Goal: Task Accomplishment & Management: Manage account settings

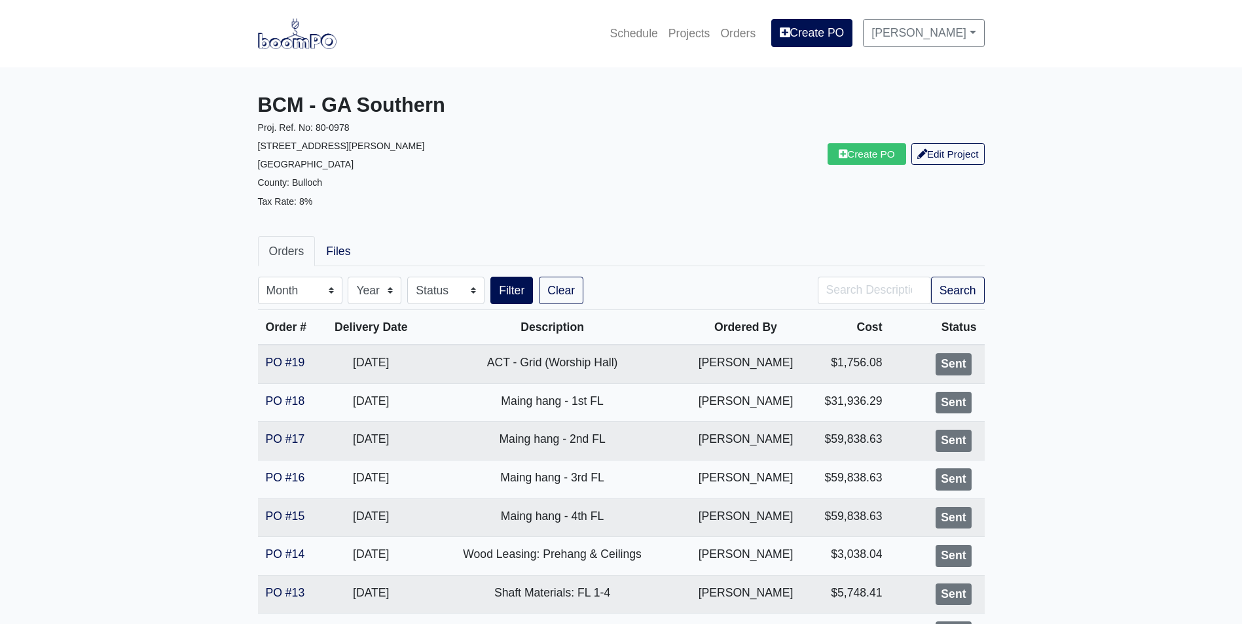
scroll to position [65, 0]
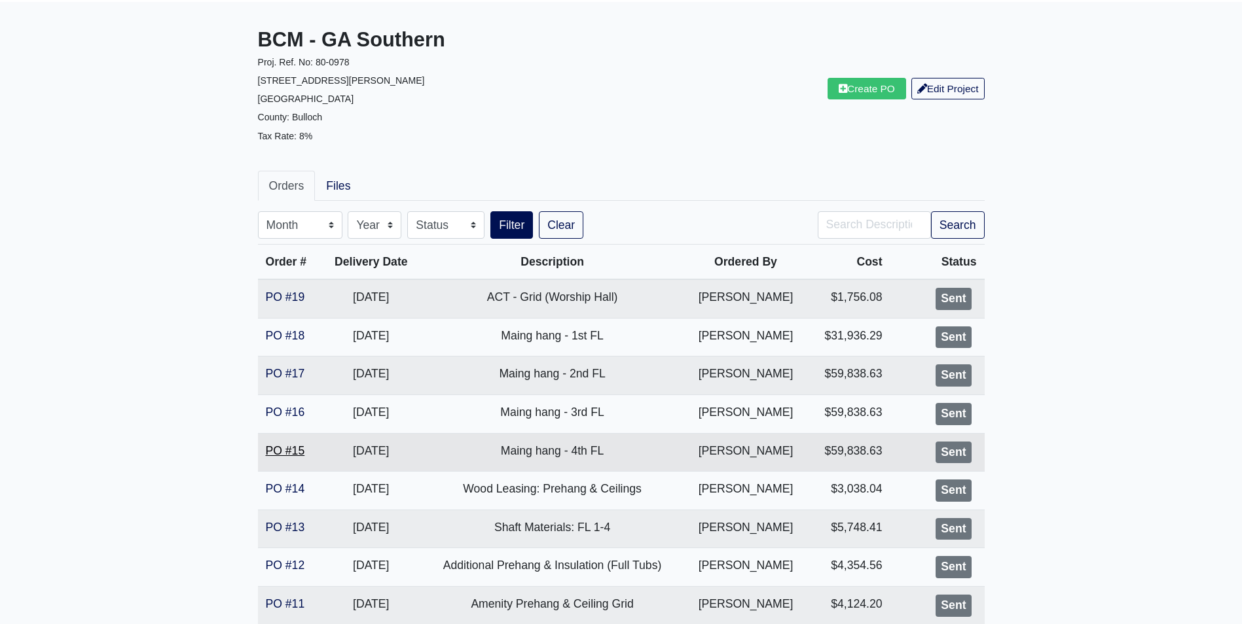
click at [285, 448] on link "PO #15" at bounding box center [285, 450] width 39 height 13
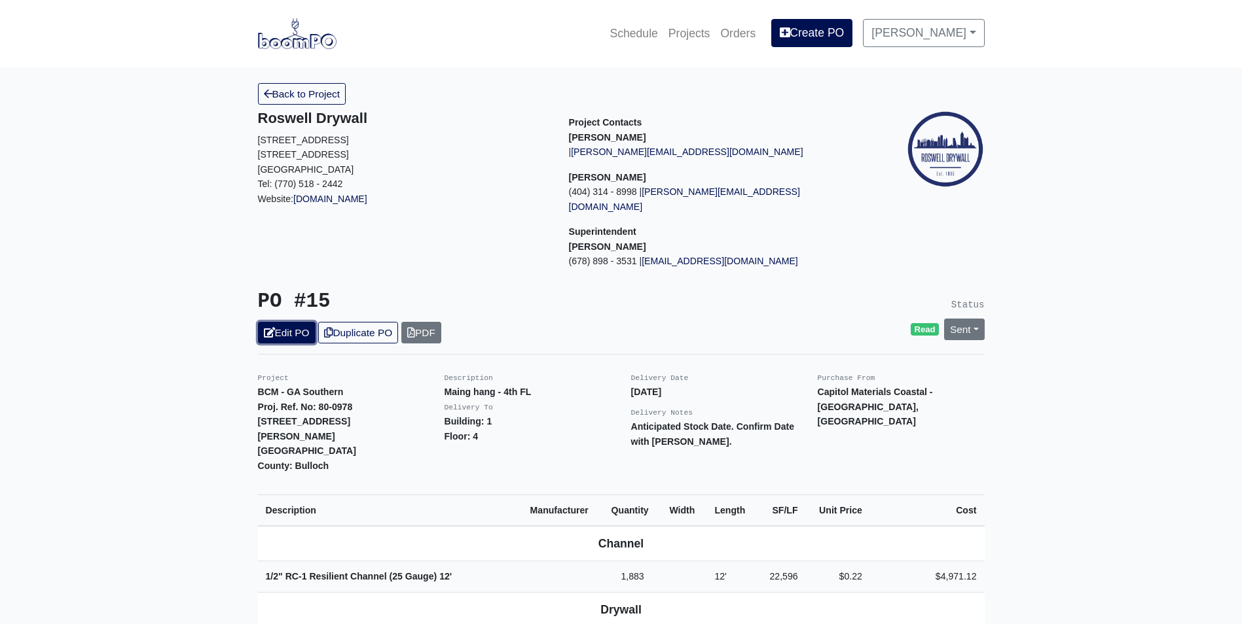
click at [276, 323] on link "Edit PO" at bounding box center [287, 333] width 58 height 22
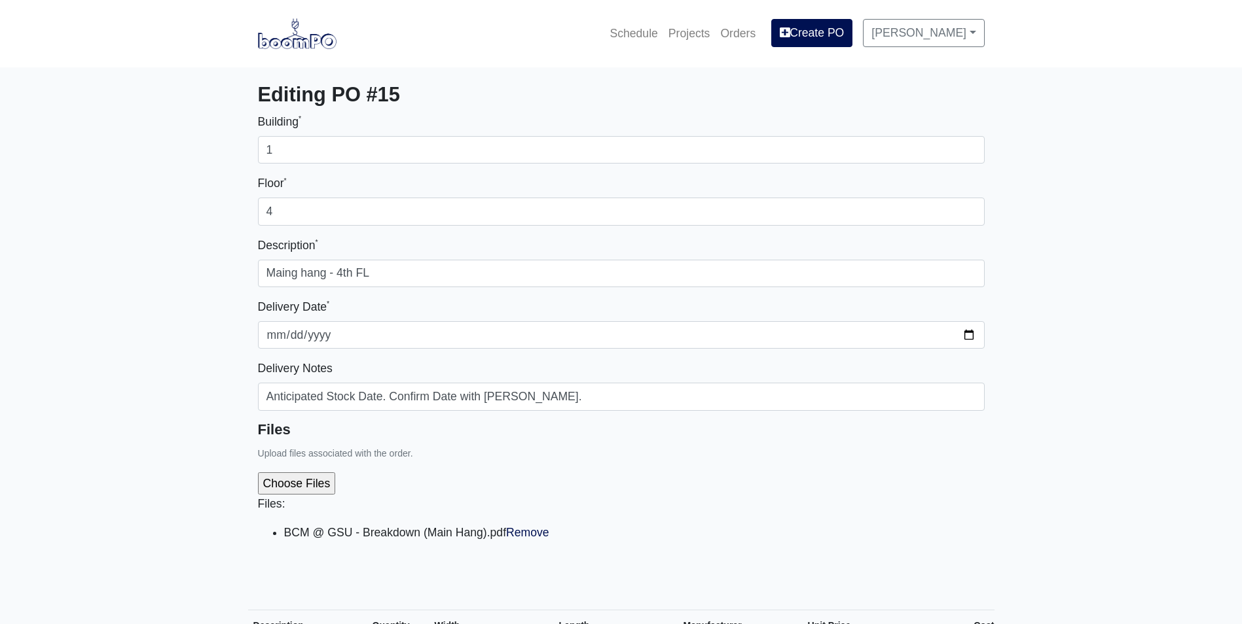
select select
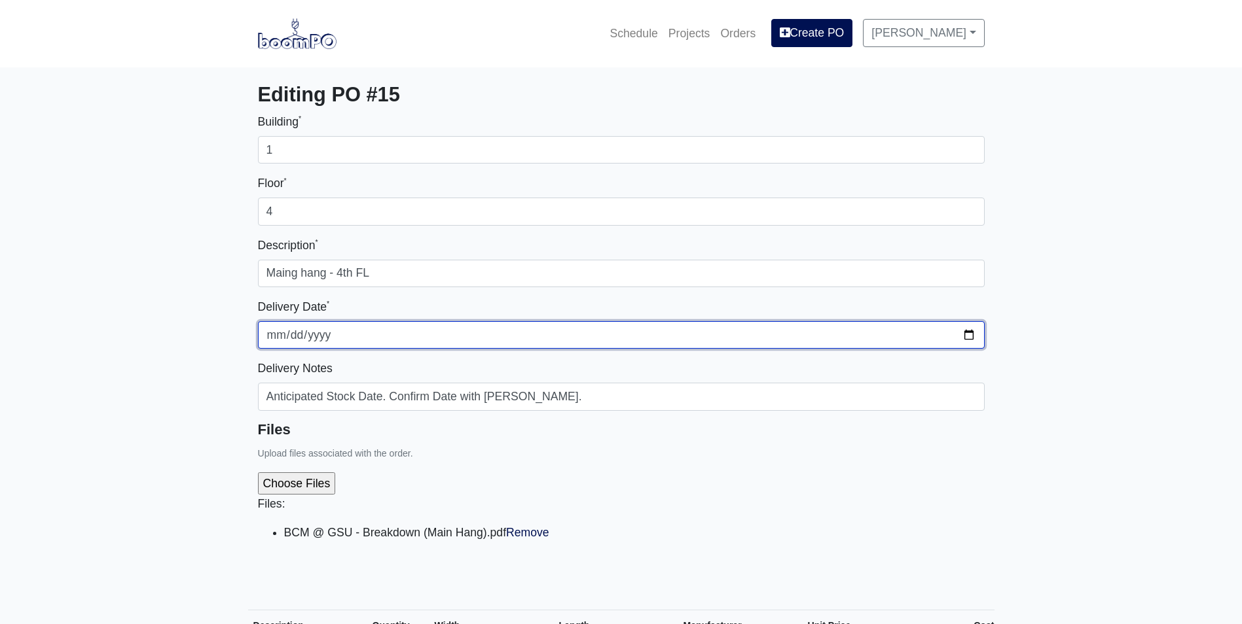
click at [970, 339] on input "2025-08-28" at bounding box center [621, 334] width 726 height 27
type input "2025-08-27"
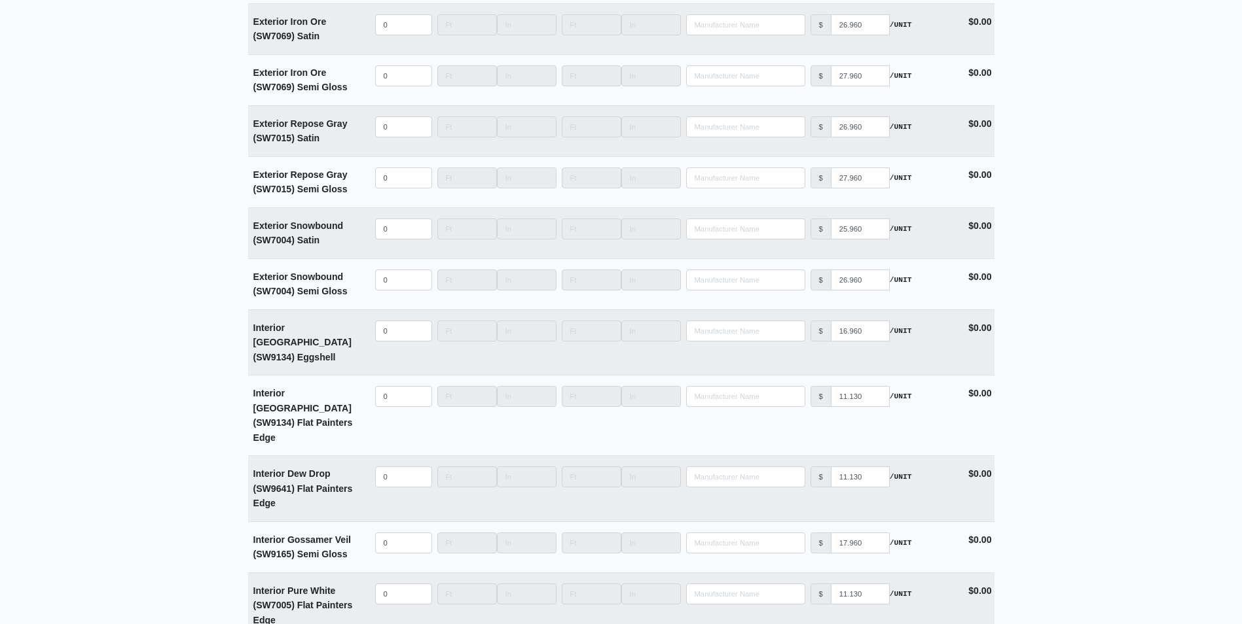
scroll to position [3286, 0]
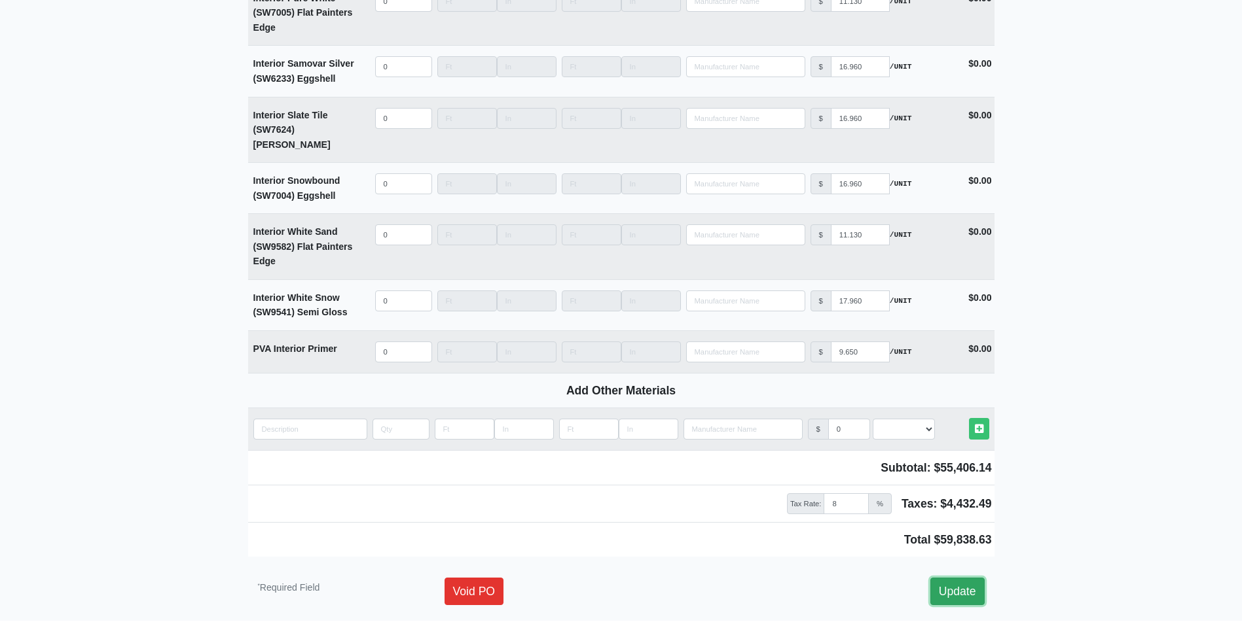
click at [954, 578] on link "Update" at bounding box center [957, 591] width 54 height 27
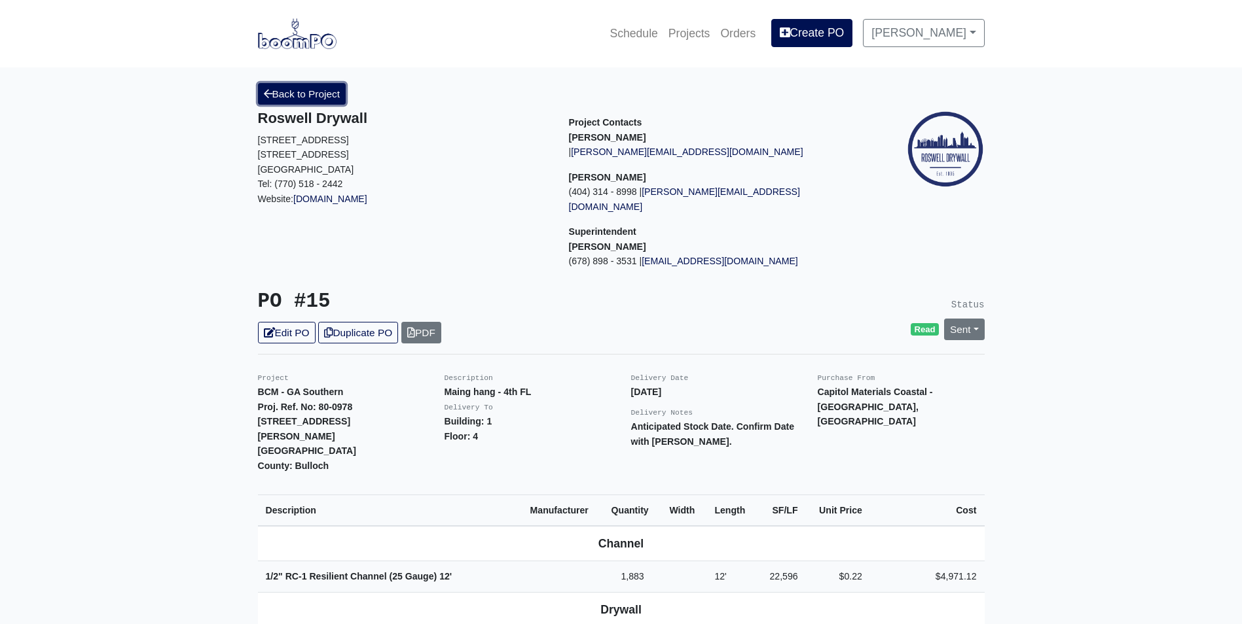
click at [295, 96] on link "Back to Project" at bounding box center [302, 94] width 88 height 22
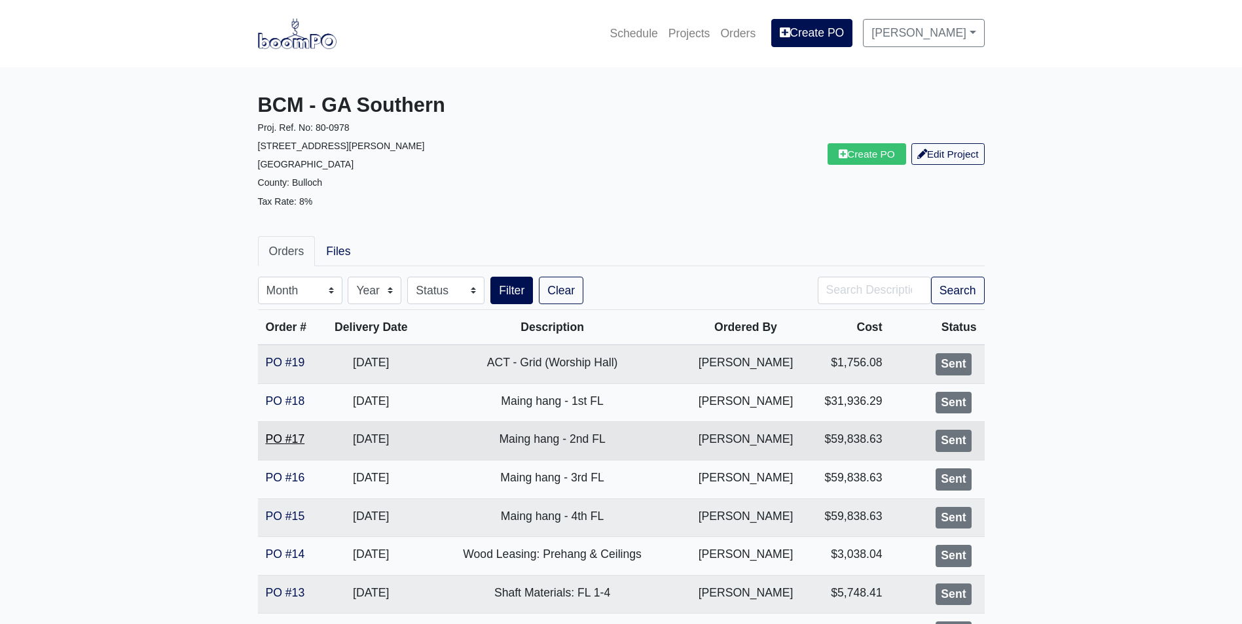
click at [287, 439] on link "PO #17" at bounding box center [285, 439] width 39 height 13
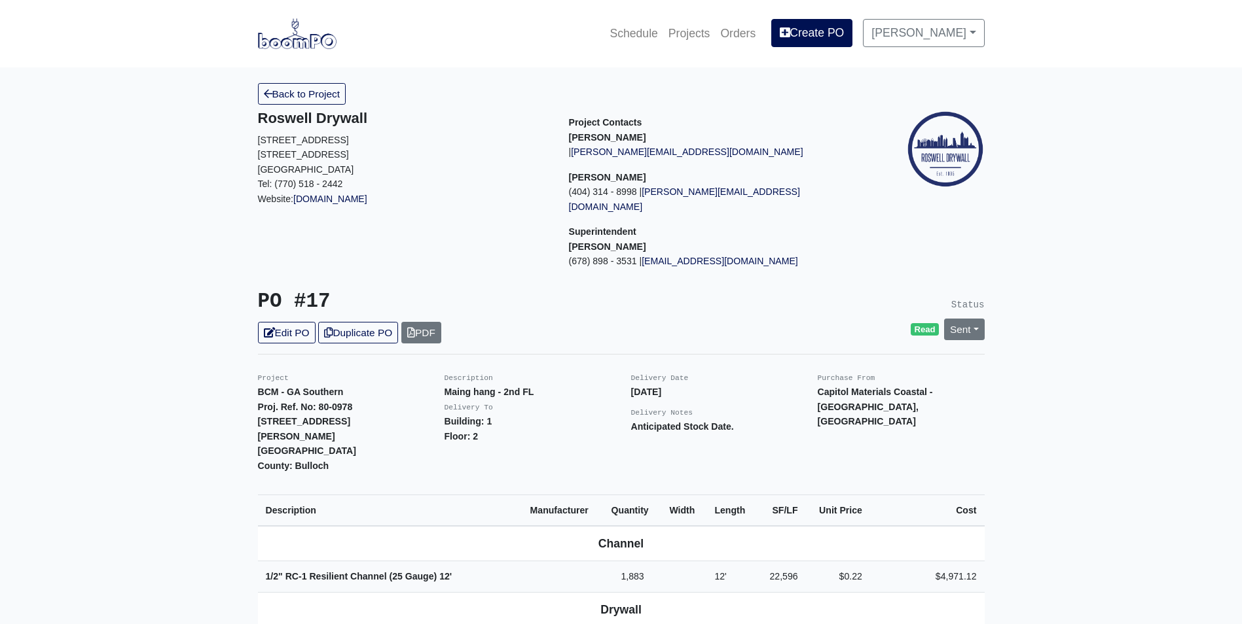
click at [277, 323] on link "Edit PO" at bounding box center [287, 333] width 58 height 22
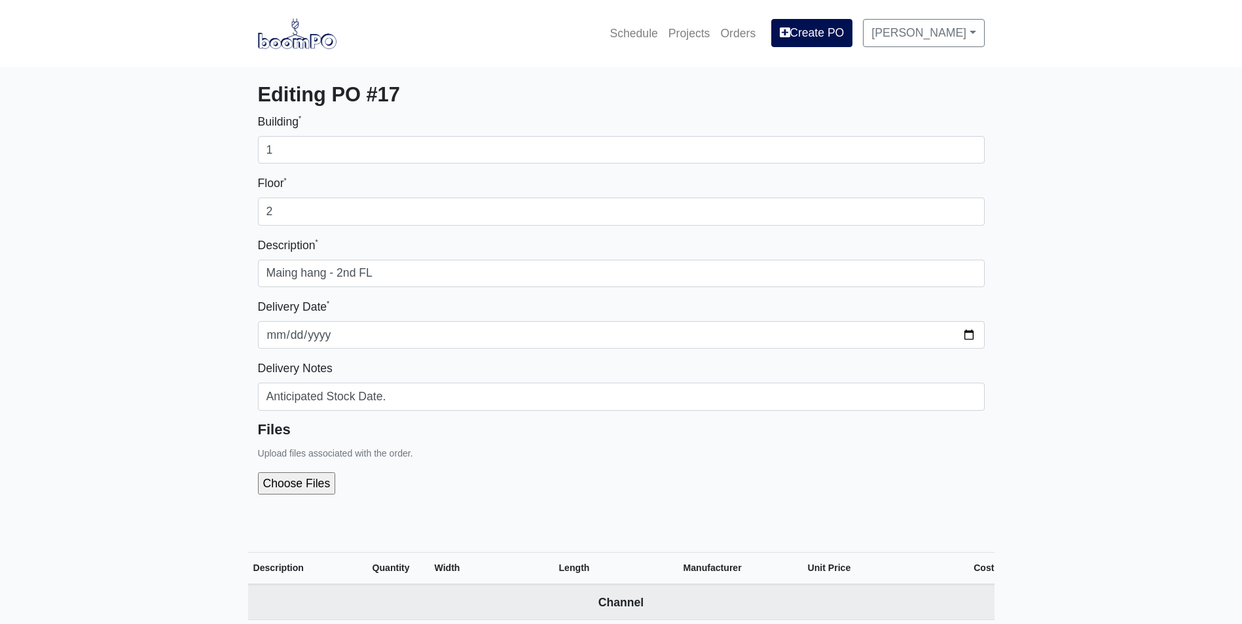
select select
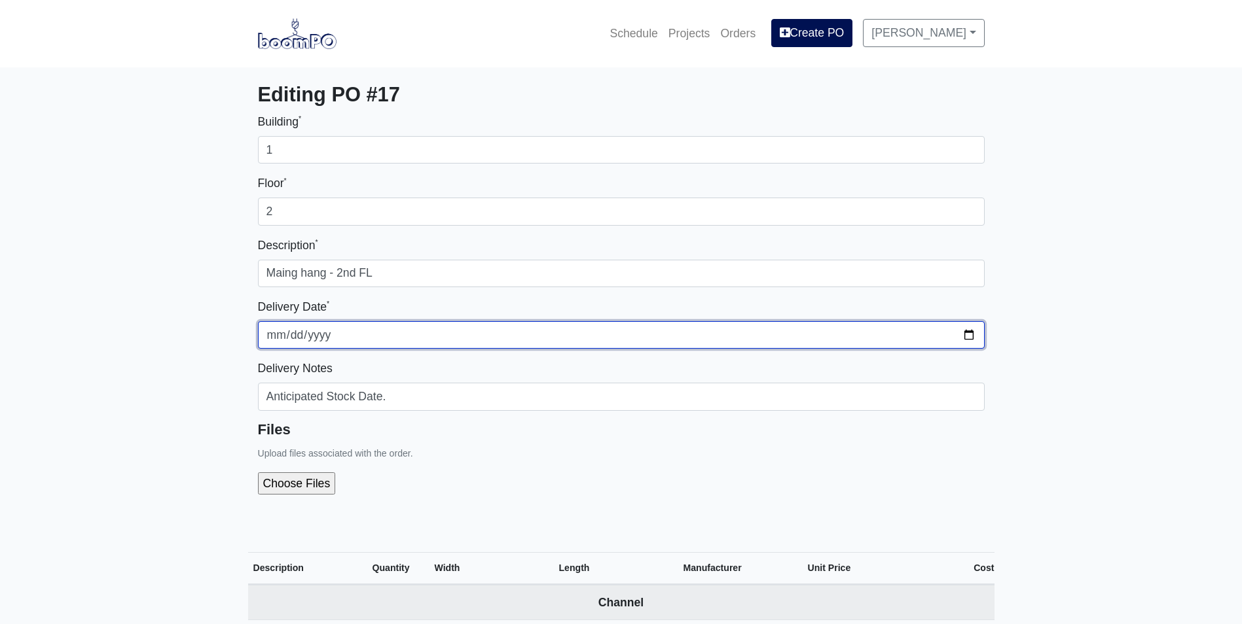
click at [969, 333] on input "2025-09-03" at bounding box center [621, 334] width 726 height 27
type input "2025-08-29"
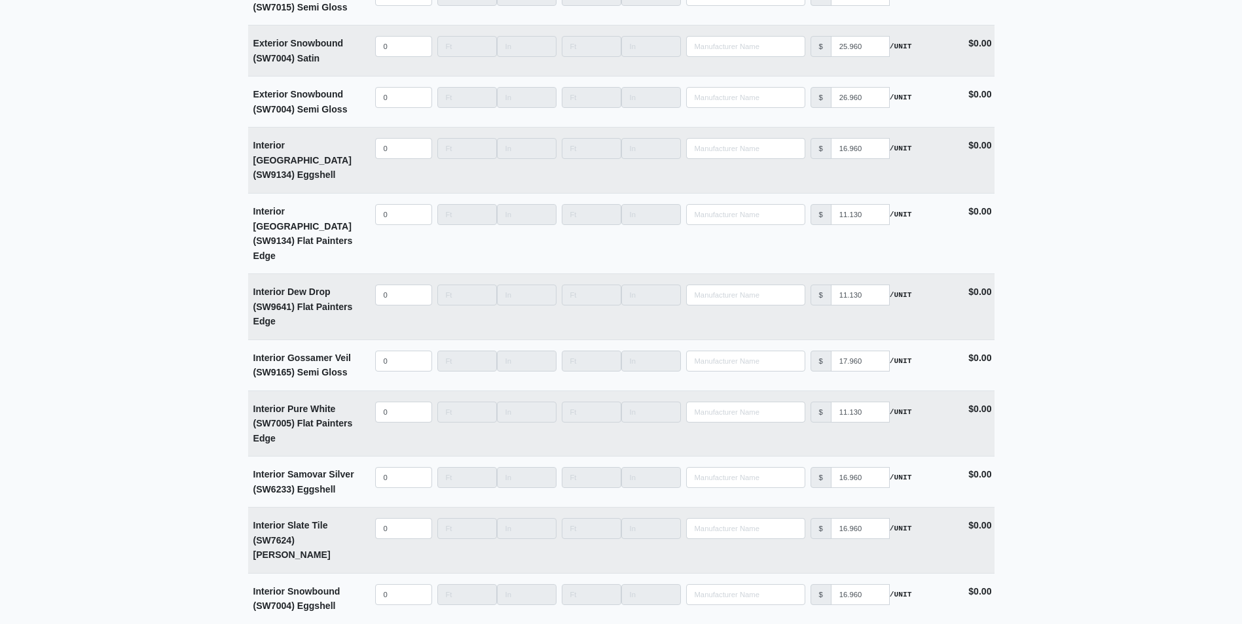
scroll to position [3228, 0]
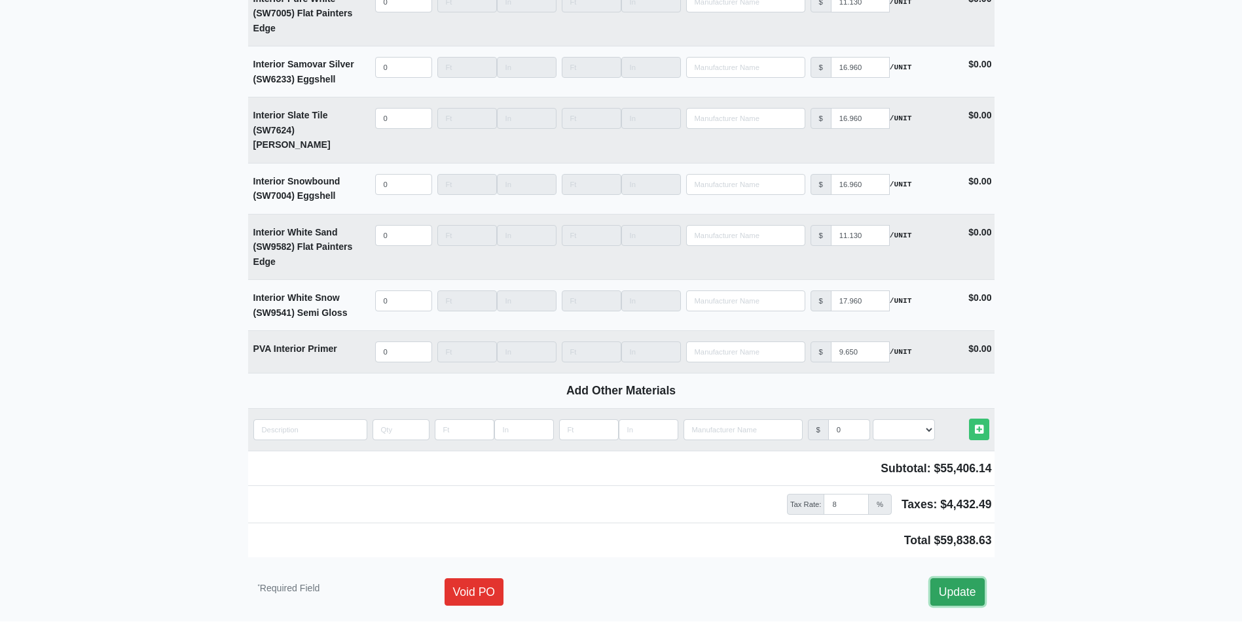
click at [967, 579] on link "Update" at bounding box center [957, 592] width 54 height 27
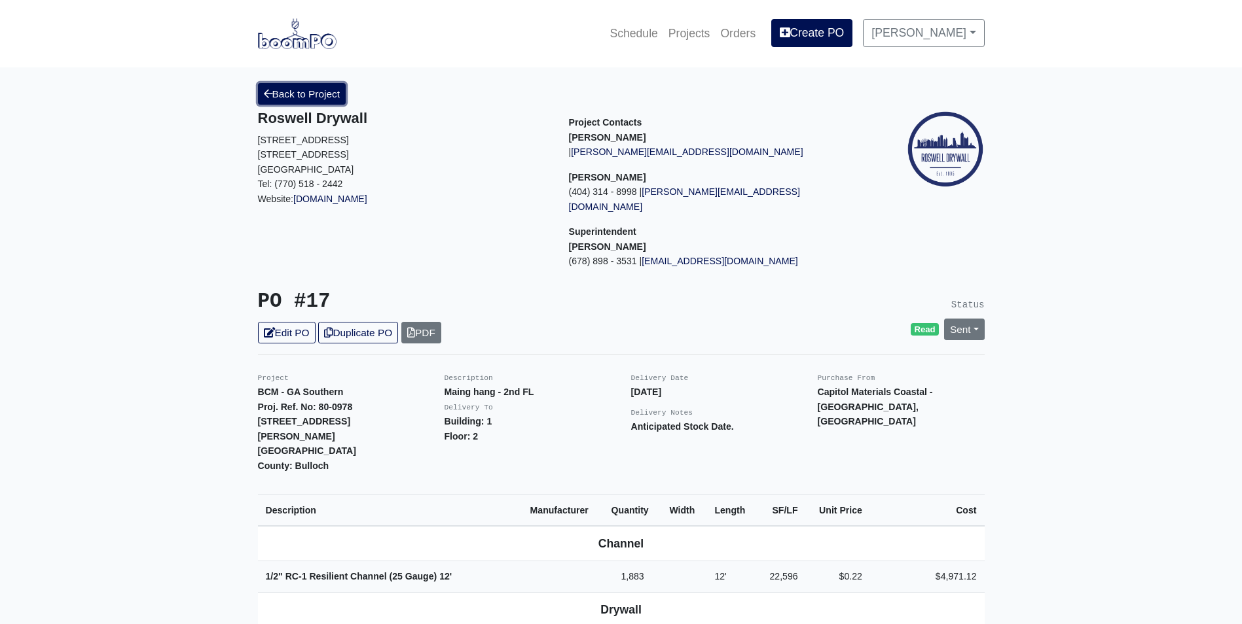
click at [296, 94] on link "Back to Project" at bounding box center [302, 94] width 88 height 22
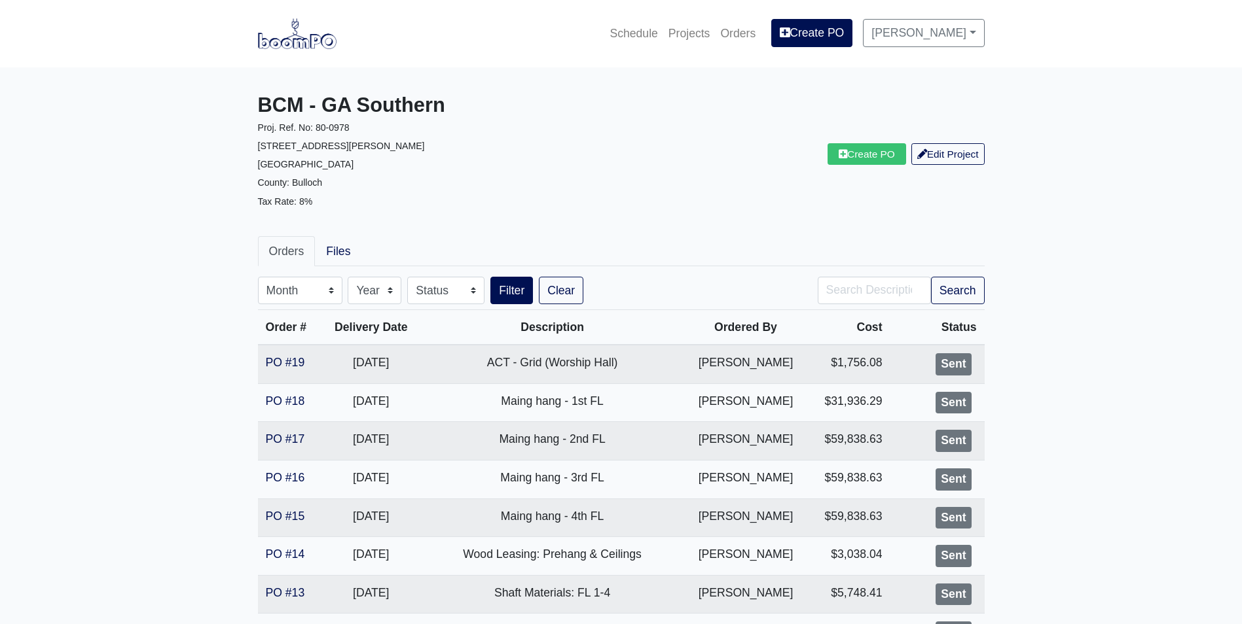
click at [245, 477] on main "BCM - GA Southern Proj. Ref. No: 80-0978 1701 Chandler Rd. Statesboro, GA 30458…" at bounding box center [621, 606] width 1242 height 1078
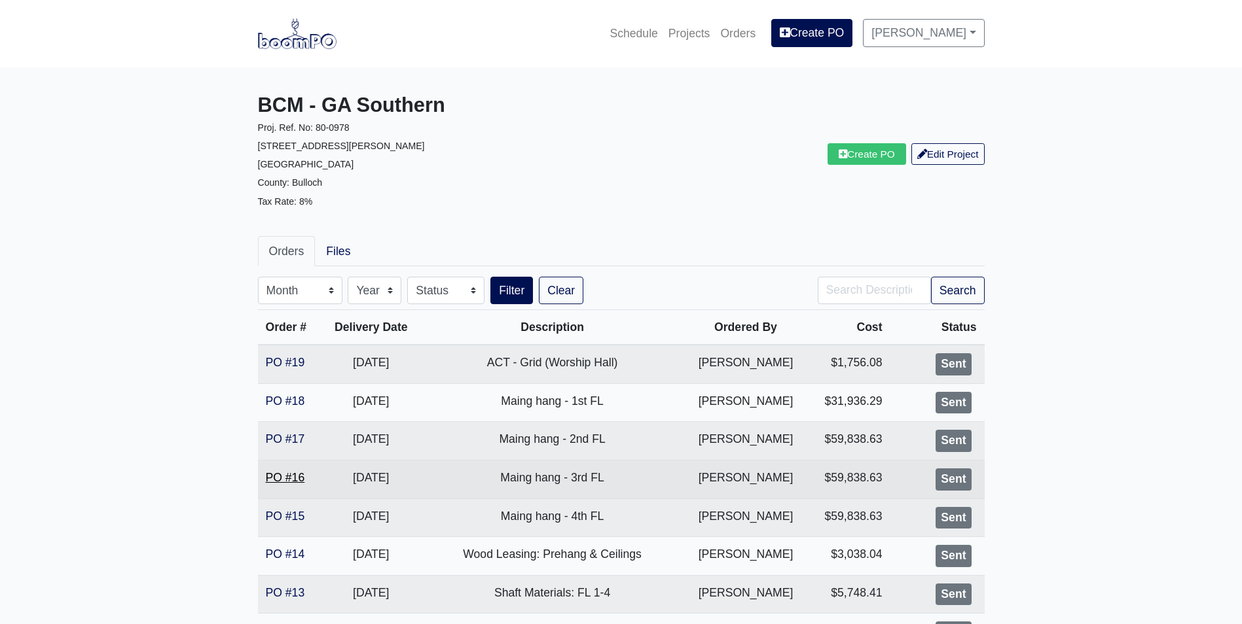
click at [274, 475] on link "PO #16" at bounding box center [285, 477] width 39 height 13
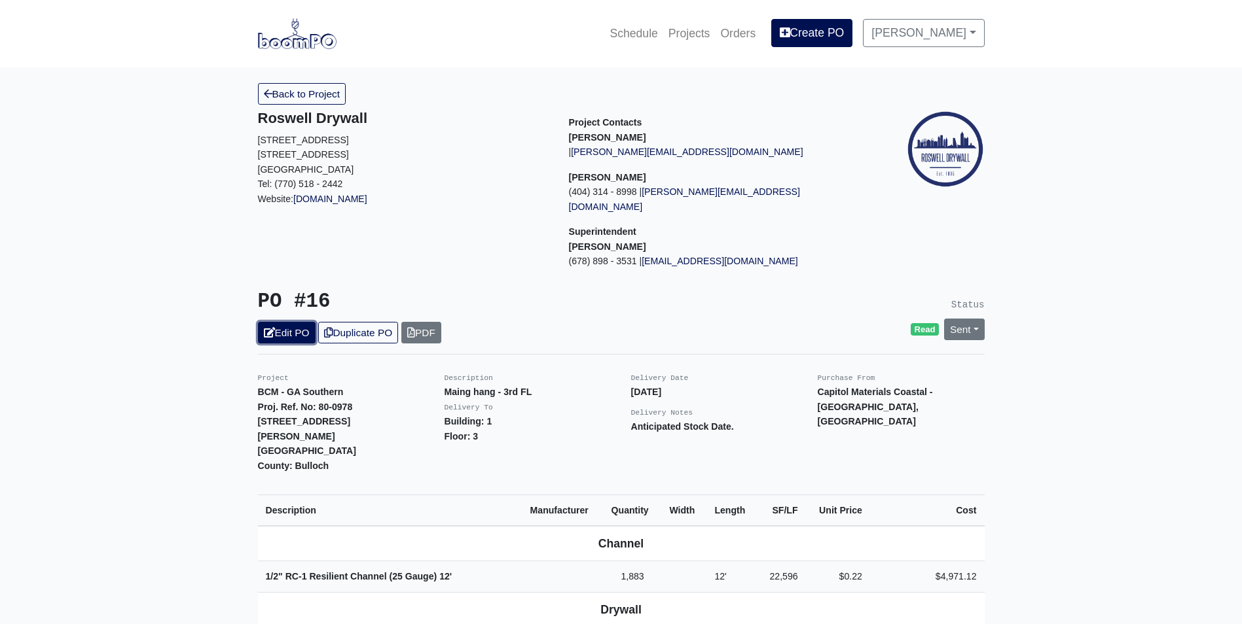
click at [293, 322] on link "Edit PO" at bounding box center [287, 333] width 58 height 22
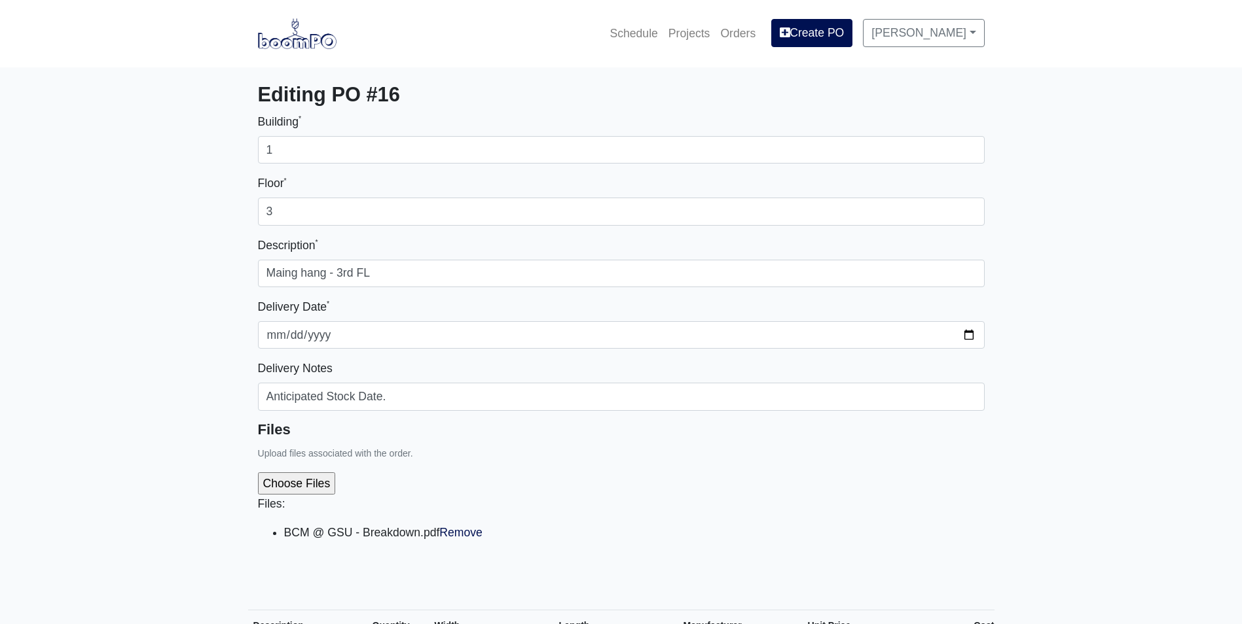
select select
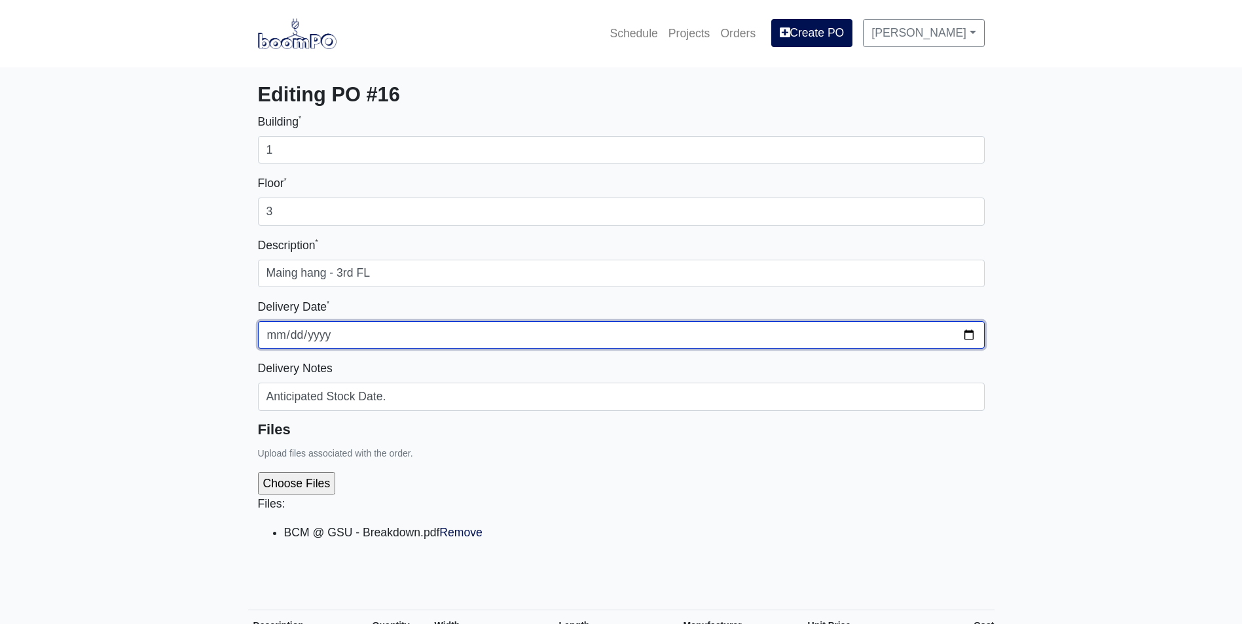
click at [982, 340] on input "[DATE]" at bounding box center [621, 334] width 726 height 27
click at [975, 334] on input "2025-09-01" at bounding box center [621, 334] width 726 height 27
type input "2025-08-29"
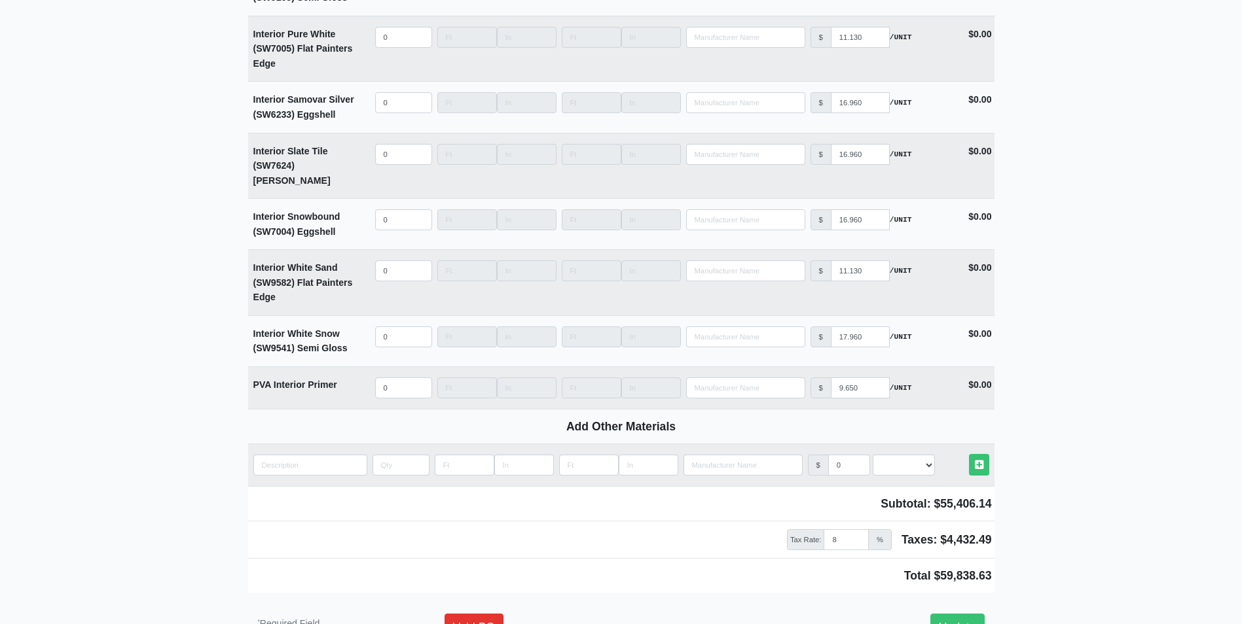
scroll to position [3286, 0]
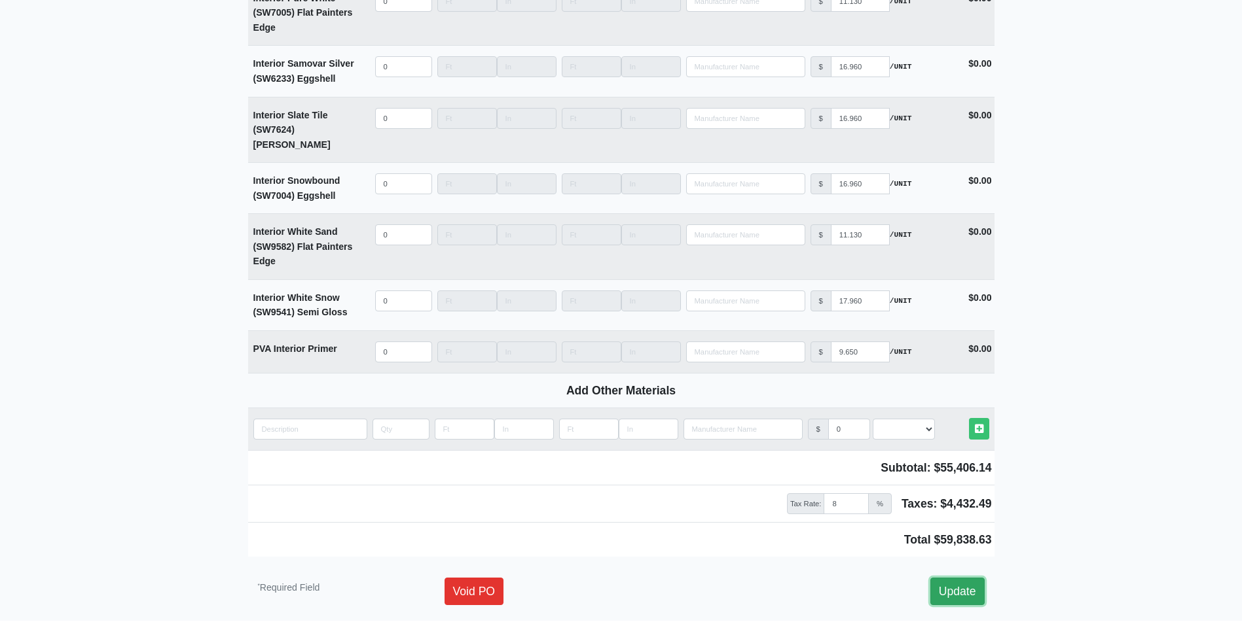
click at [952, 578] on link "Update" at bounding box center [957, 591] width 54 height 27
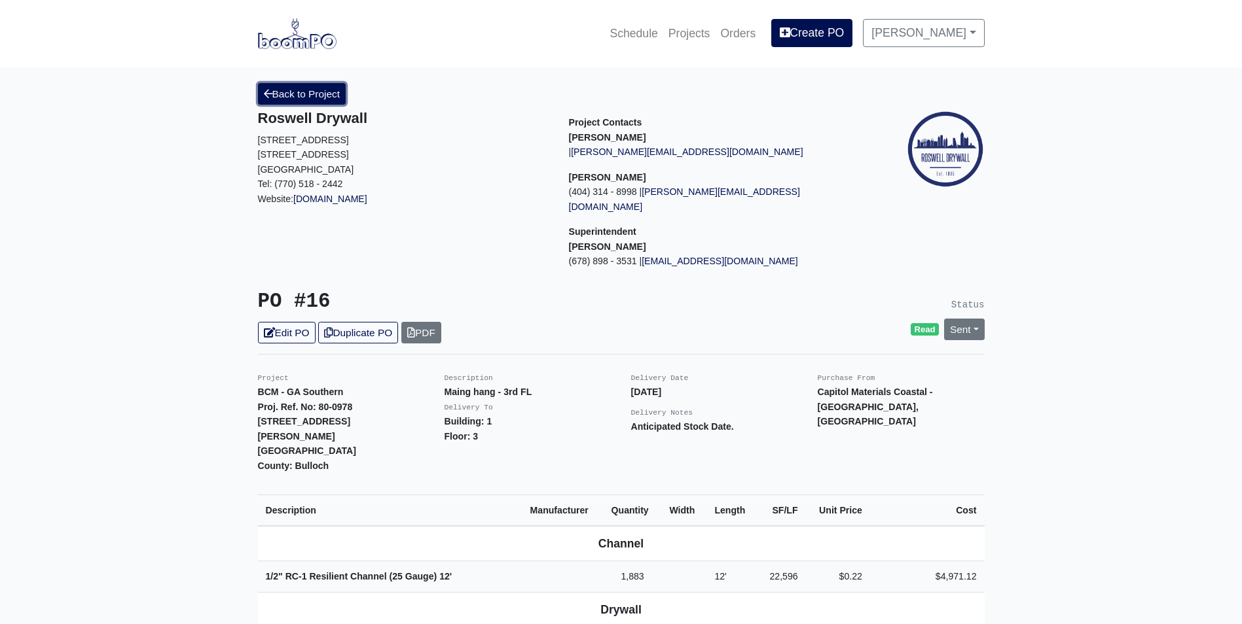
click at [299, 94] on link "Back to Project" at bounding box center [302, 94] width 88 height 22
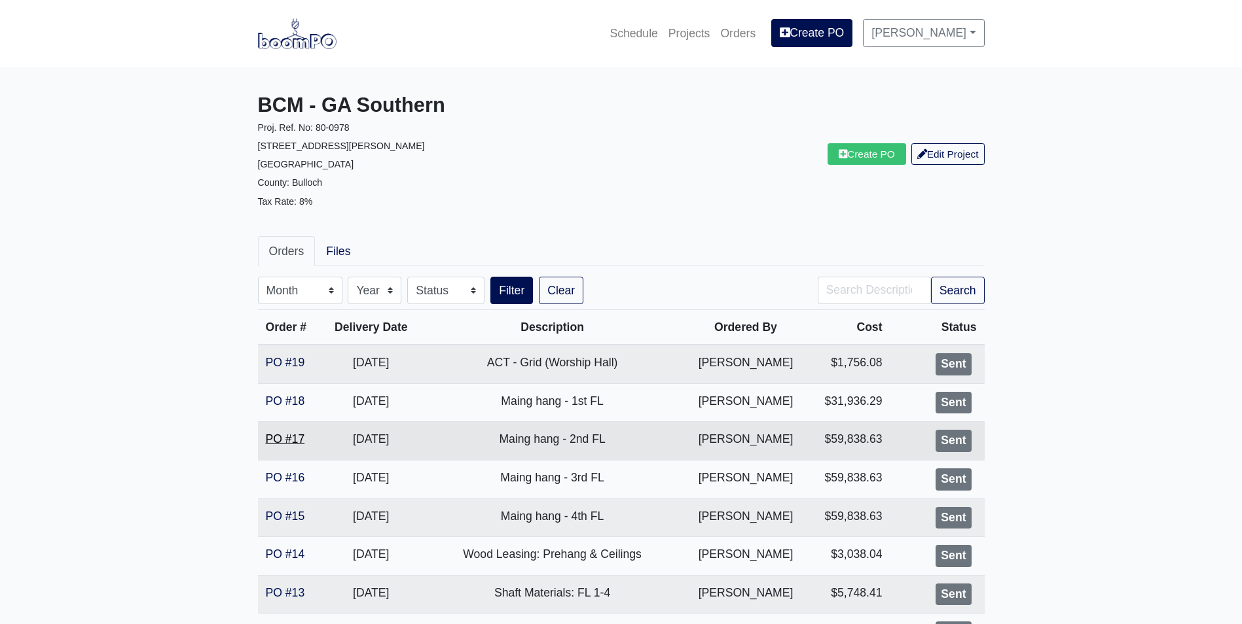
click at [289, 439] on link "PO #17" at bounding box center [285, 439] width 39 height 13
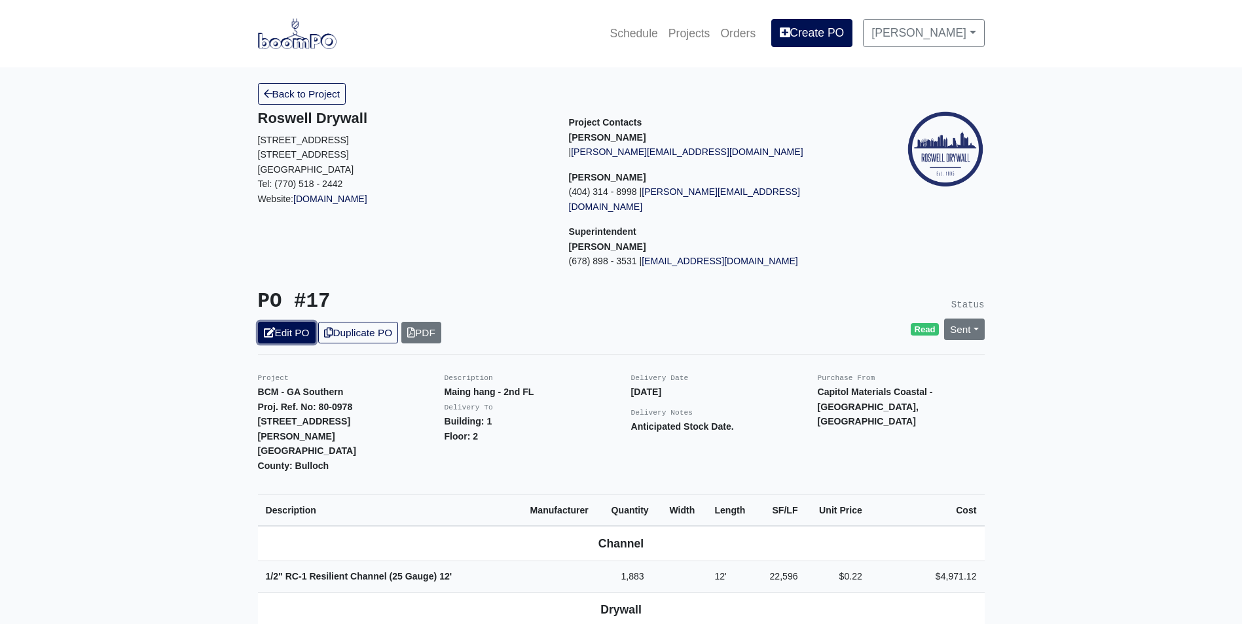
click at [288, 322] on link "Edit PO" at bounding box center [287, 333] width 58 height 22
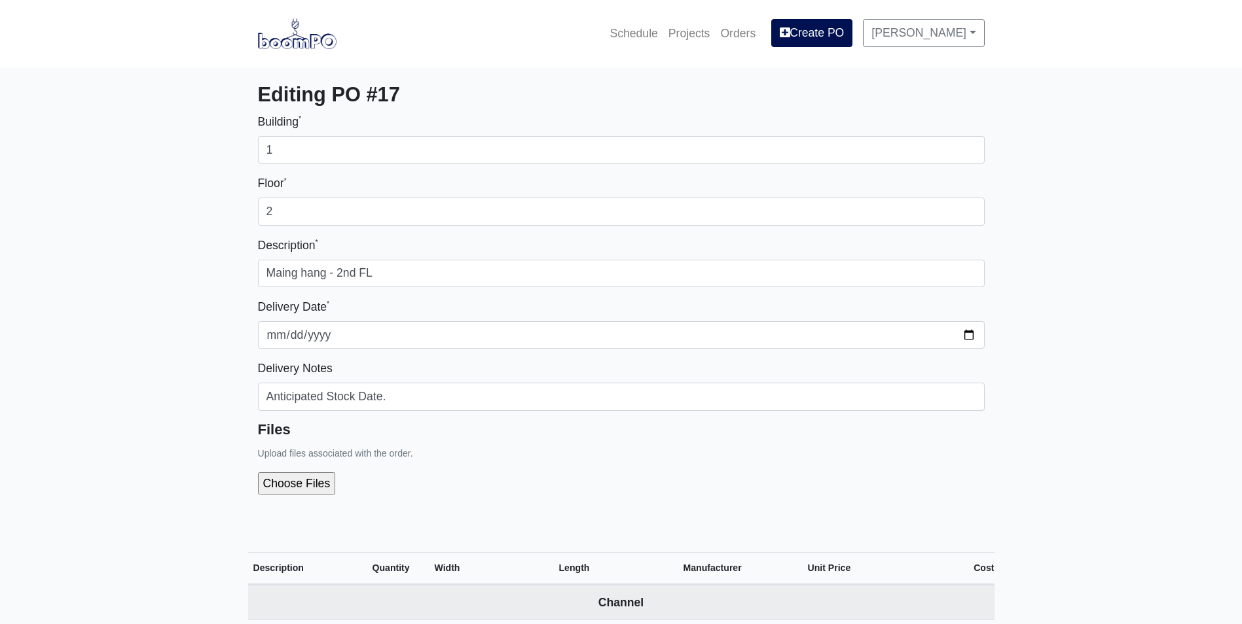
select select
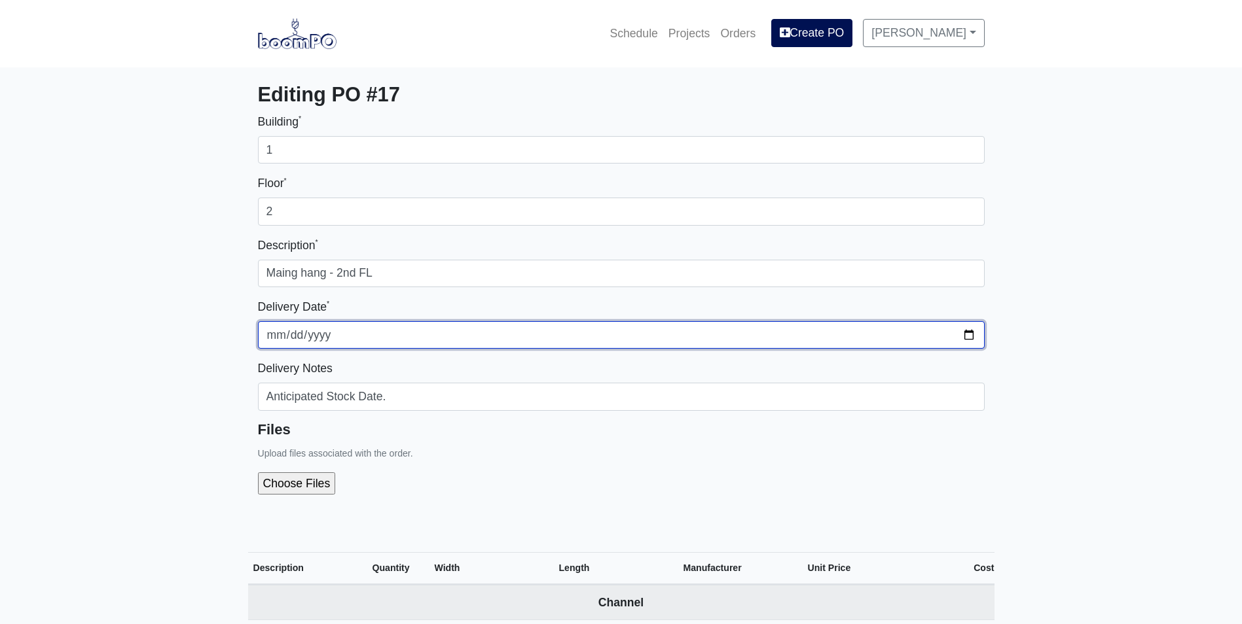
click at [967, 338] on input "2025-08-29" at bounding box center [621, 334] width 726 height 27
type input "2025-09-02"
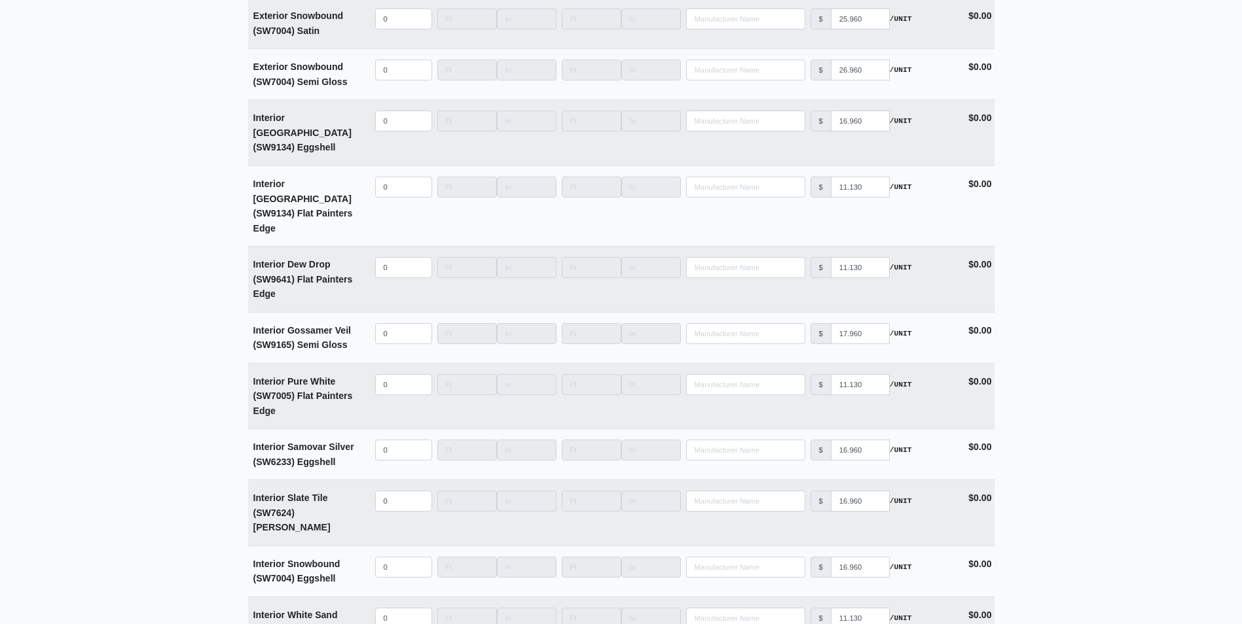
scroll to position [3228, 0]
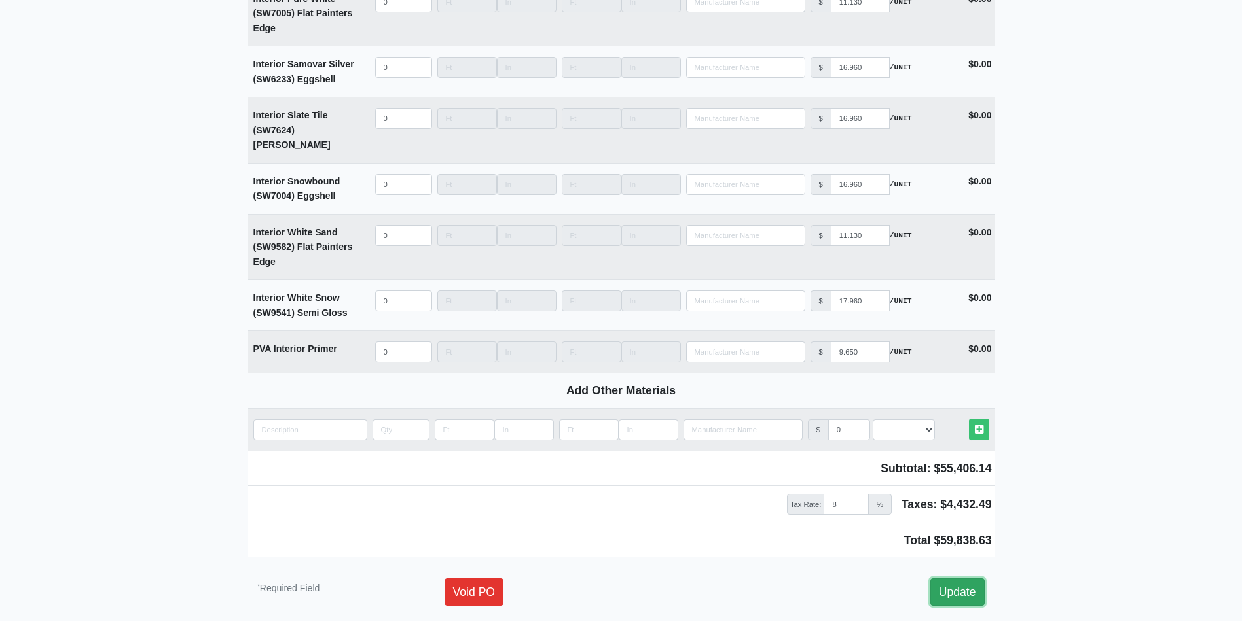
click at [968, 579] on link "Update" at bounding box center [957, 592] width 54 height 27
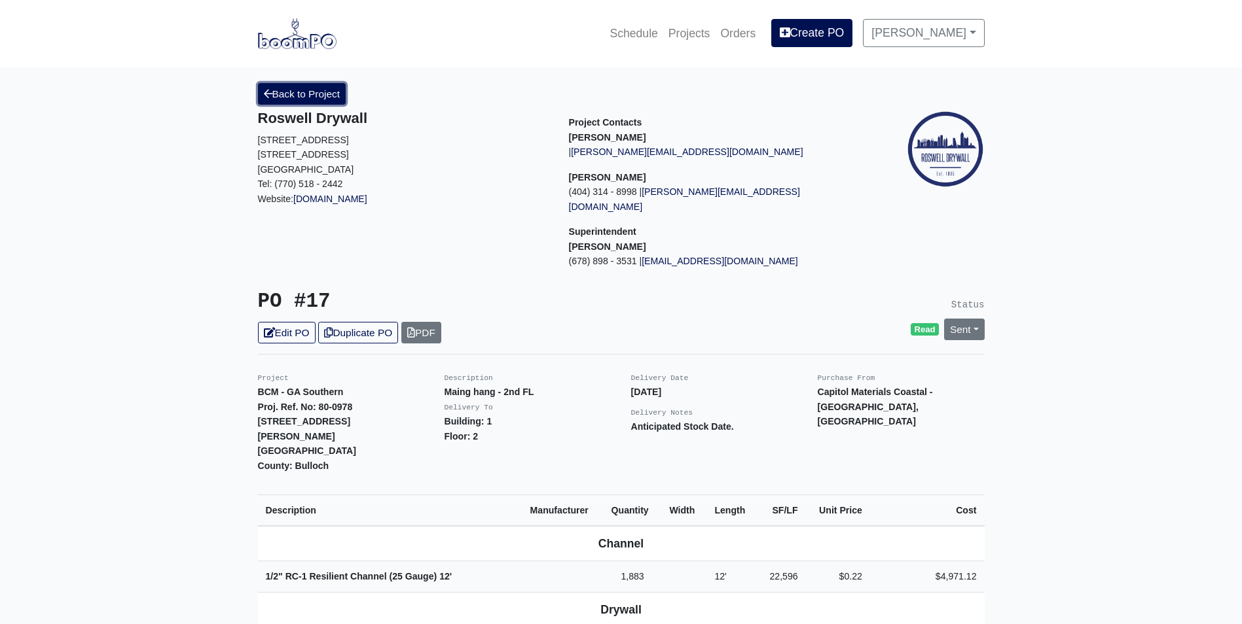
click at [281, 88] on link "Back to Project" at bounding box center [302, 94] width 88 height 22
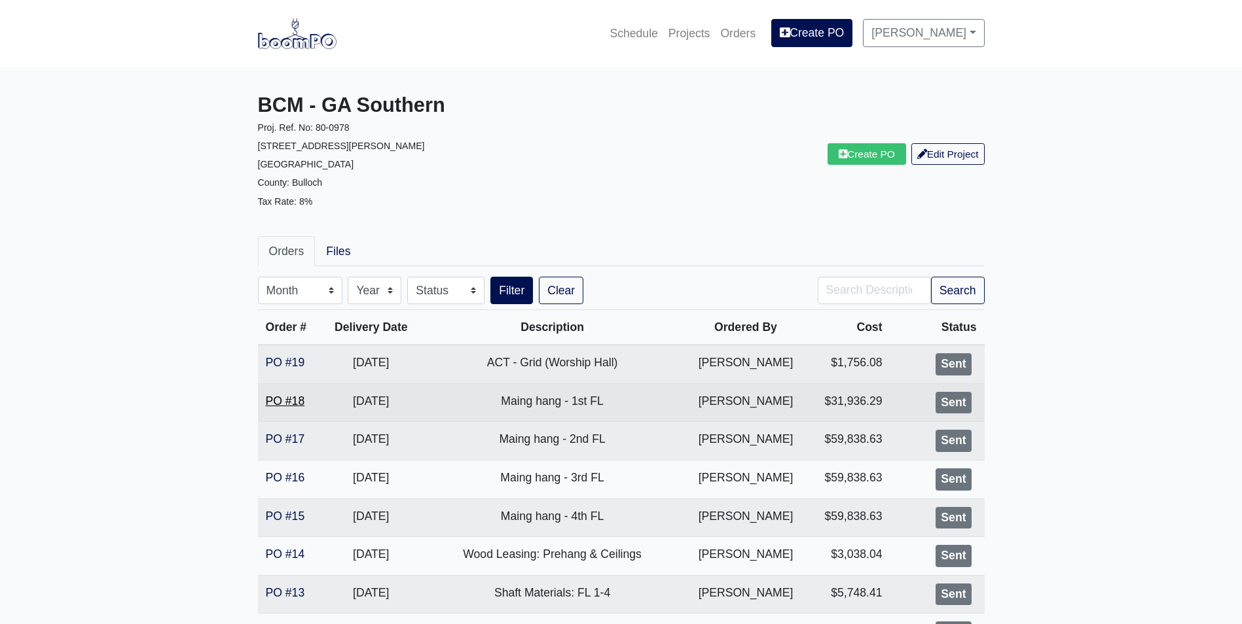
click at [284, 400] on link "PO #18" at bounding box center [285, 401] width 39 height 13
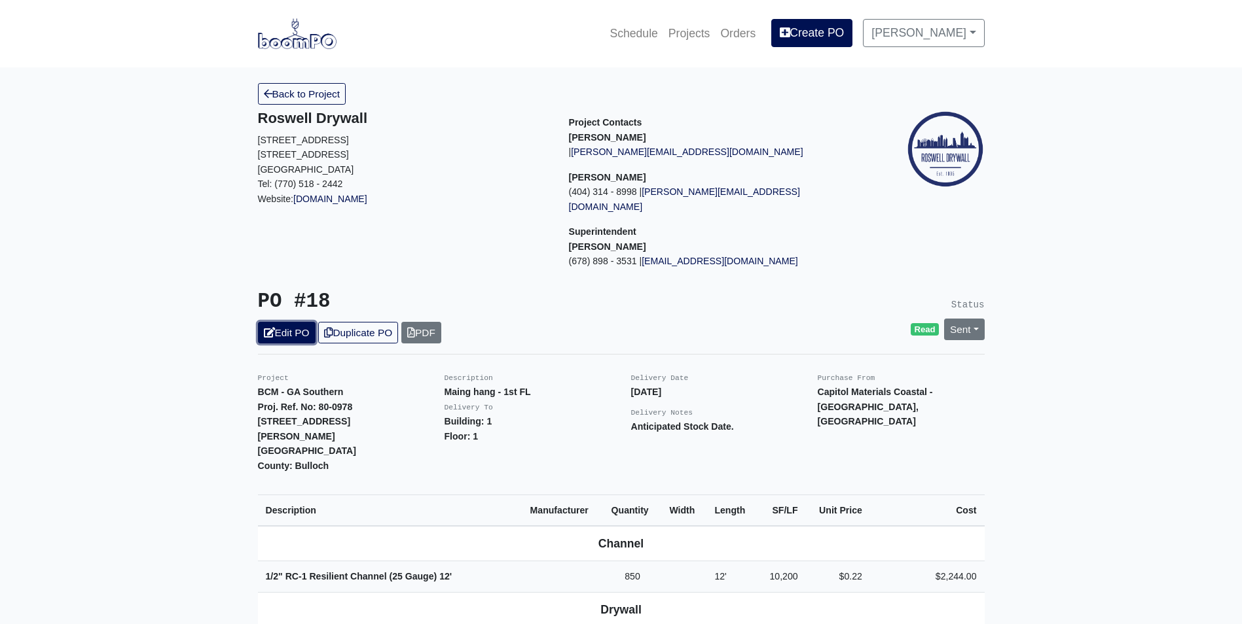
click at [290, 322] on link "Edit PO" at bounding box center [287, 333] width 58 height 22
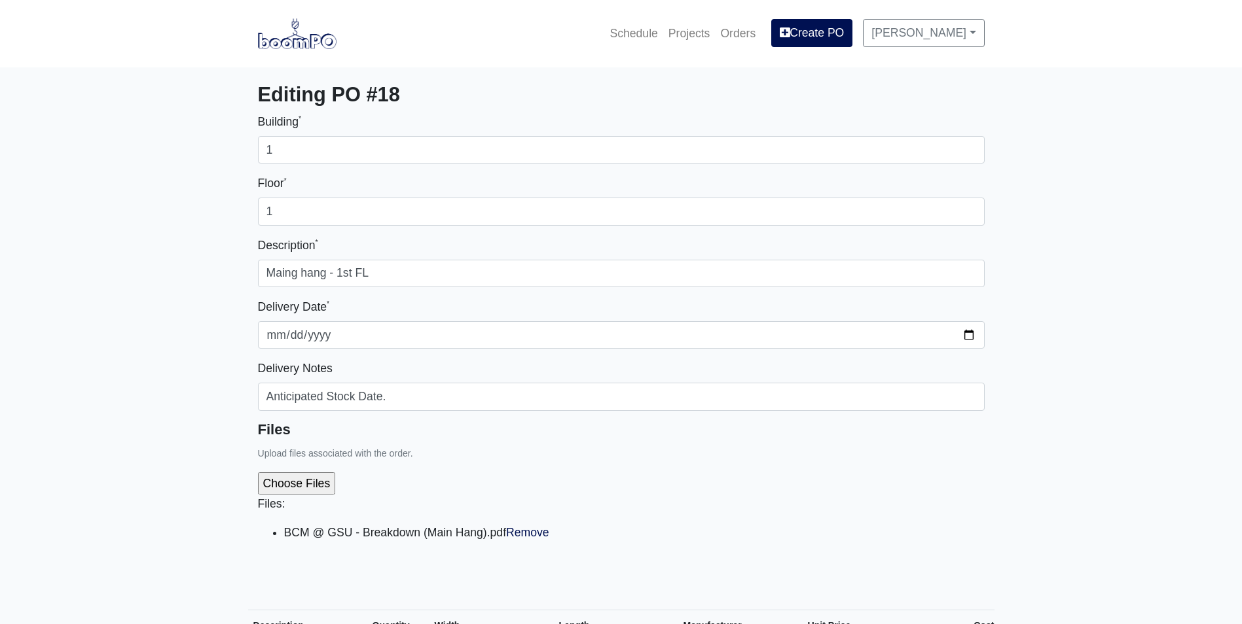
select select
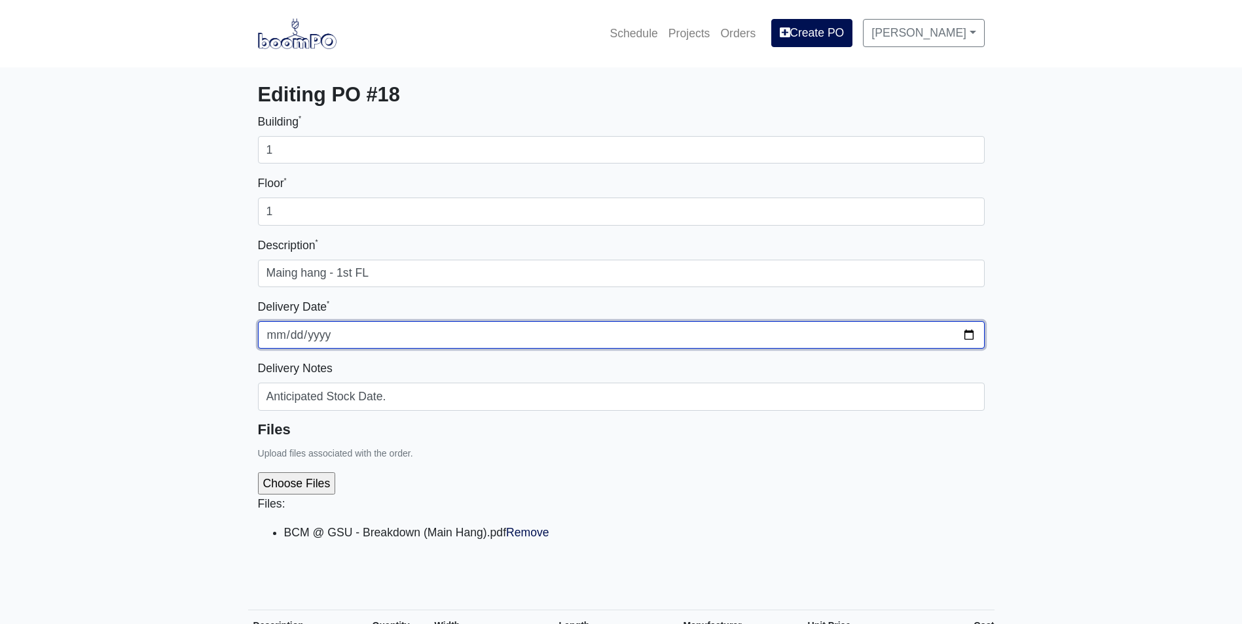
click at [972, 332] on input "[DATE]" at bounding box center [621, 334] width 726 height 27
type input "[DATE]"
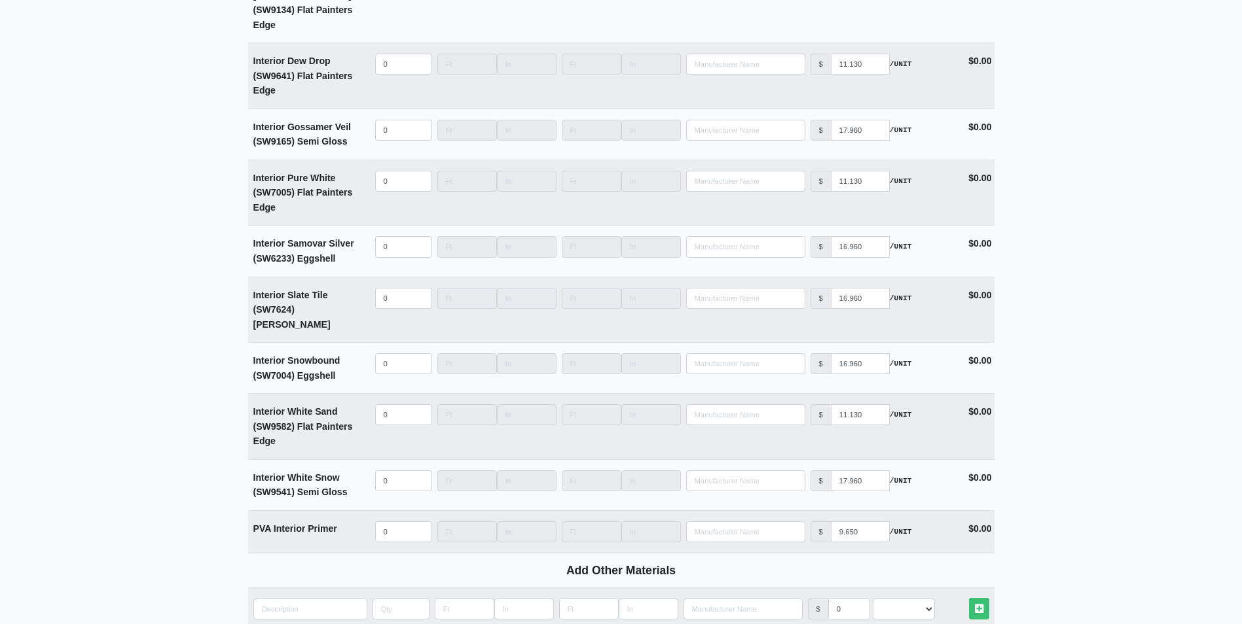
scroll to position [3295, 0]
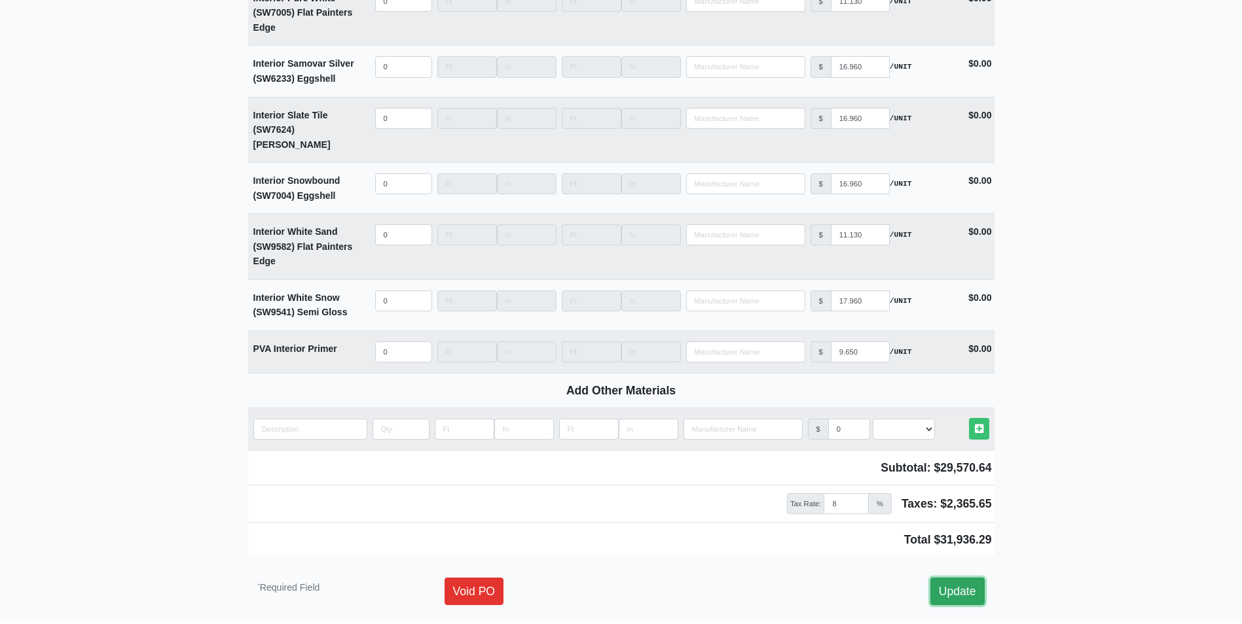
click at [968, 578] on link "Update" at bounding box center [957, 591] width 54 height 27
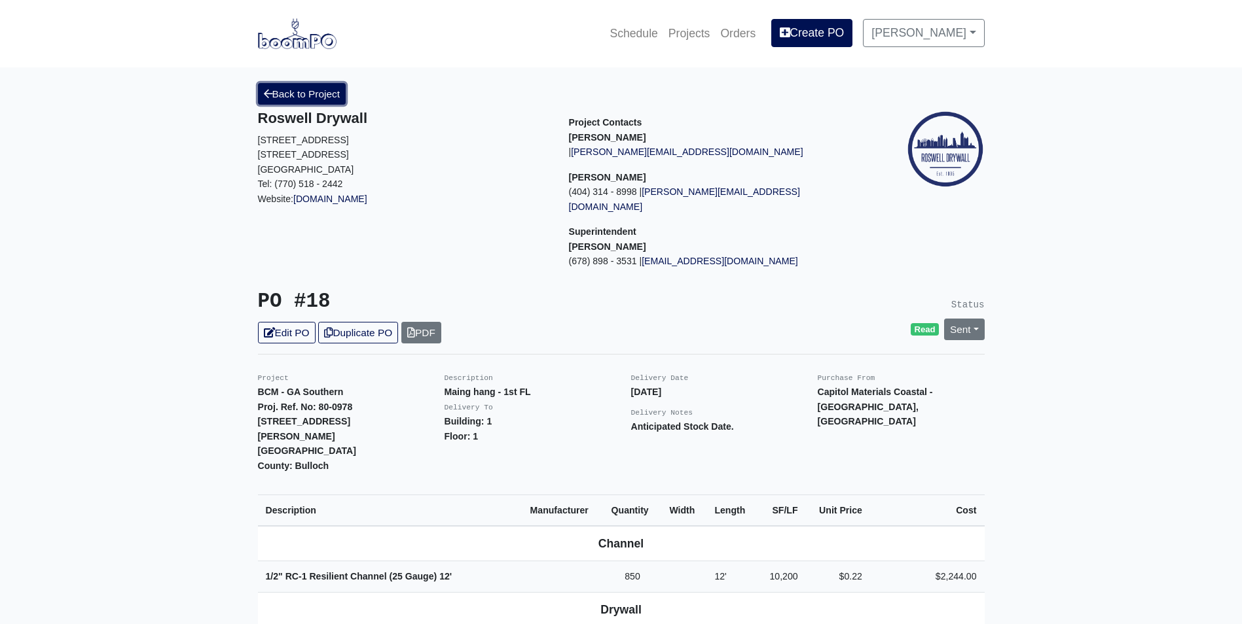
click at [307, 101] on link "Back to Project" at bounding box center [302, 94] width 88 height 22
